Goal: Task Accomplishment & Management: Complete application form

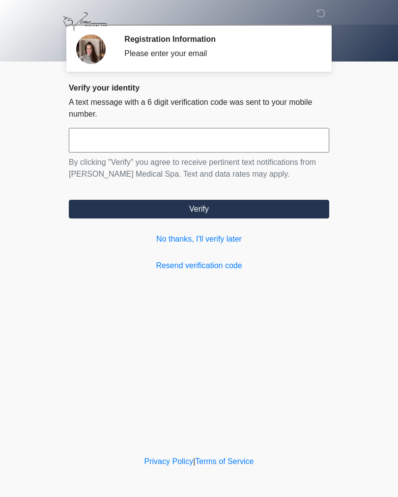
click at [97, 141] on input "text" at bounding box center [199, 140] width 261 height 25
click at [135, 149] on input "text" at bounding box center [199, 140] width 261 height 25
type input "******"
click at [207, 210] on button "Verify" at bounding box center [199, 209] width 261 height 19
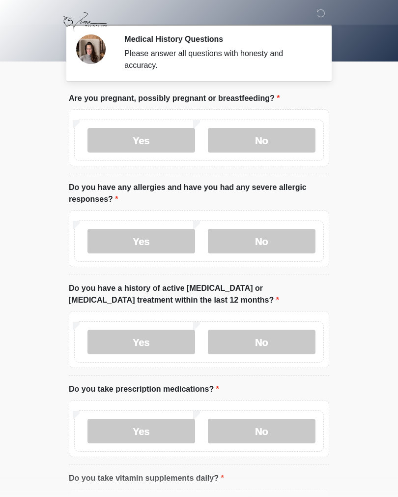
click at [279, 138] on label "No" at bounding box center [262, 140] width 108 height 25
click at [272, 247] on label "No" at bounding box center [262, 241] width 108 height 25
click at [270, 342] on label "No" at bounding box center [262, 341] width 108 height 25
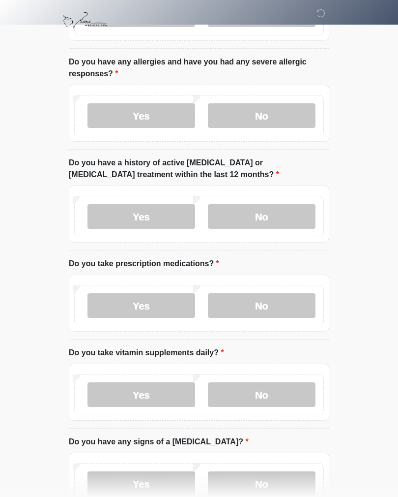
scroll to position [140, 0]
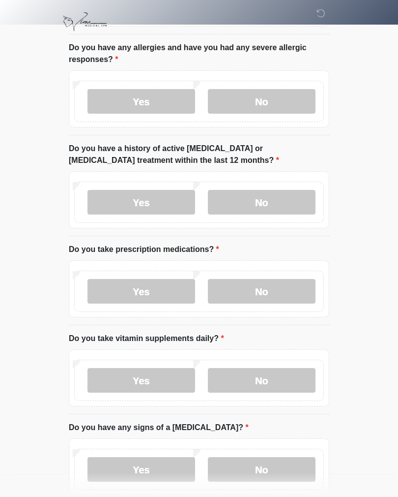
click at [146, 294] on label "Yes" at bounding box center [142, 291] width 108 height 25
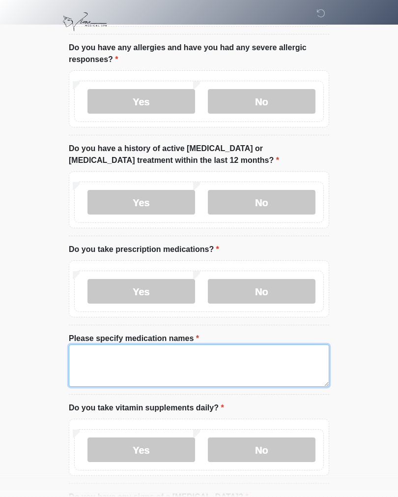
click at [90, 360] on textarea "Please specify medication names" at bounding box center [199, 365] width 261 height 42
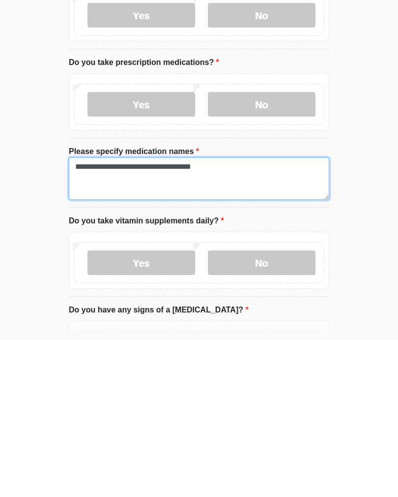
click at [176, 315] on textarea "**********" at bounding box center [199, 336] width 261 height 42
click at [182, 315] on textarea "**********" at bounding box center [199, 336] width 261 height 42
type textarea "**********"
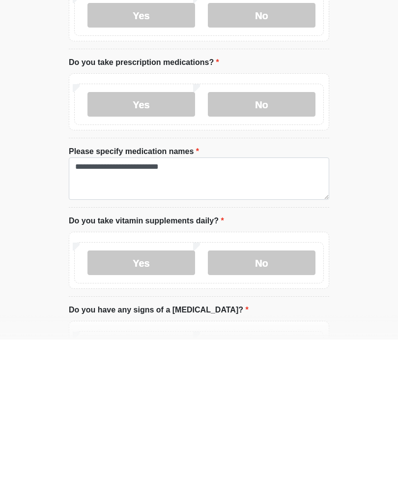
click at [150, 408] on label "Yes" at bounding box center [142, 420] width 108 height 25
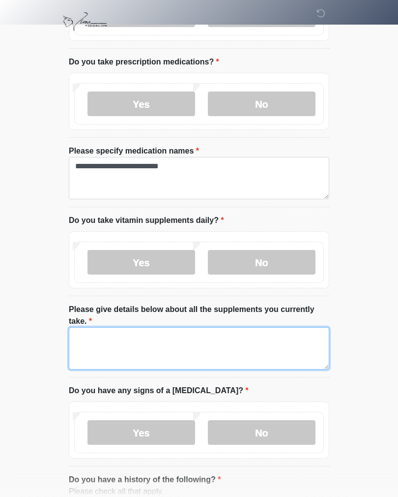
click at [88, 340] on textarea "Please give details below about all the supplements you currently take." at bounding box center [199, 348] width 261 height 42
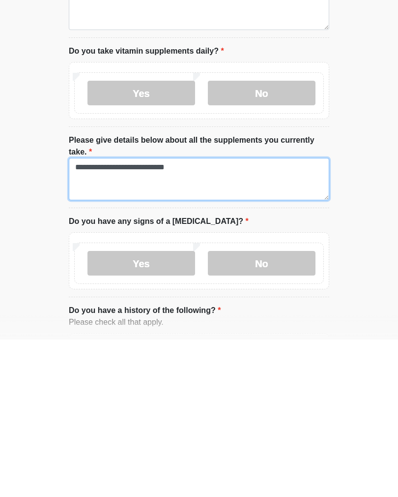
type textarea "**********"
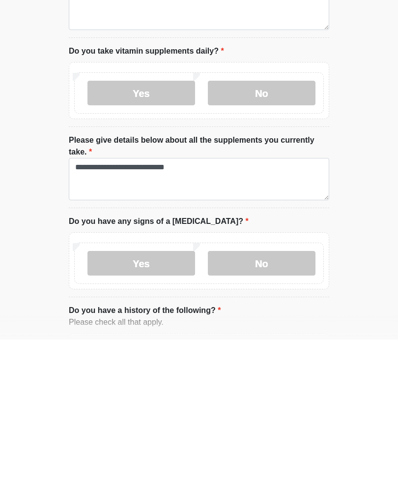
click at [272, 408] on label "No" at bounding box center [262, 420] width 108 height 25
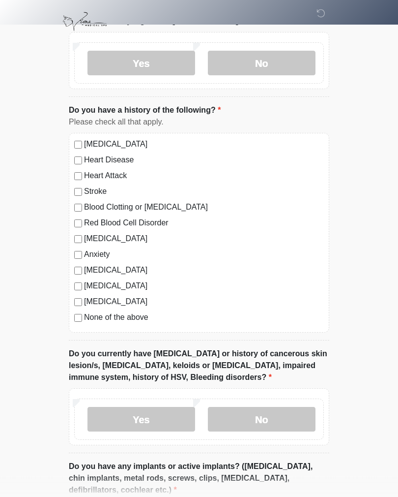
scroll to position [772, 0]
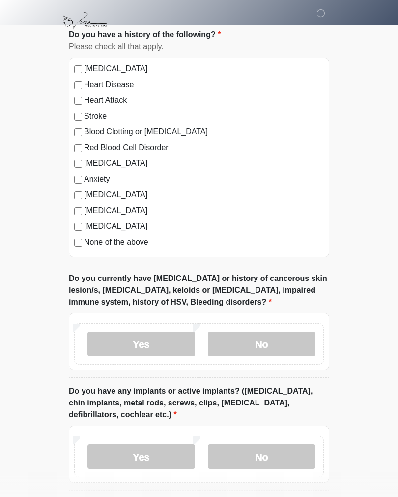
click at [269, 345] on label "No" at bounding box center [262, 343] width 108 height 25
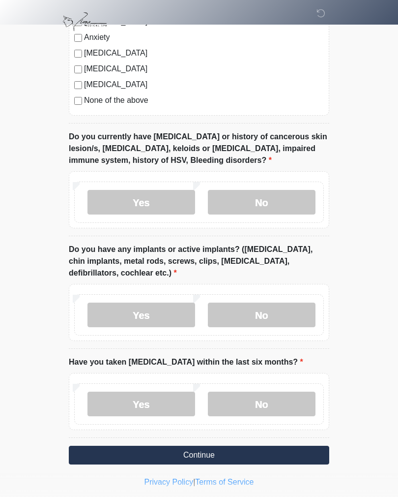
scroll to position [916, 0]
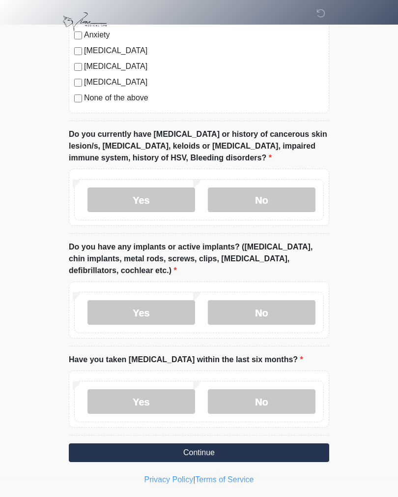
click at [269, 311] on label "No" at bounding box center [262, 312] width 108 height 25
click at [263, 398] on label "No" at bounding box center [262, 401] width 108 height 25
click at [209, 451] on button "Continue" at bounding box center [199, 452] width 261 height 19
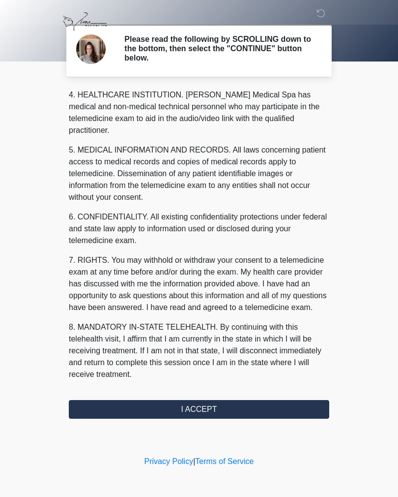
scroll to position [270, 0]
click at [200, 413] on button "I ACCEPT" at bounding box center [199, 409] width 261 height 19
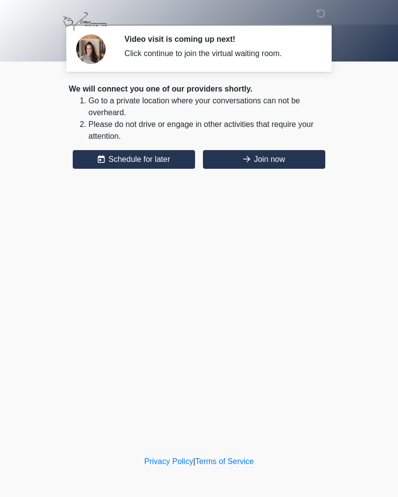
click at [269, 162] on button "Join now" at bounding box center [264, 159] width 122 height 19
